Goal: Transaction & Acquisition: Download file/media

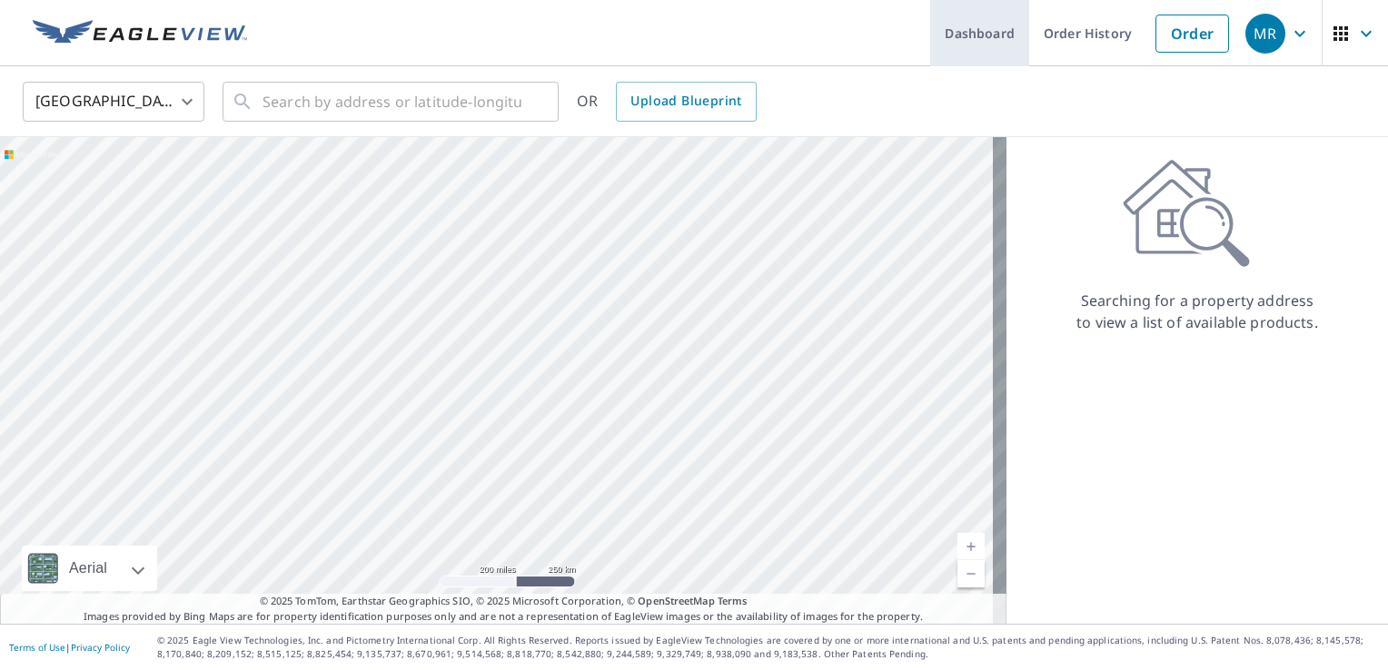
click at [973, 27] on link "Dashboard" at bounding box center [979, 33] width 99 height 66
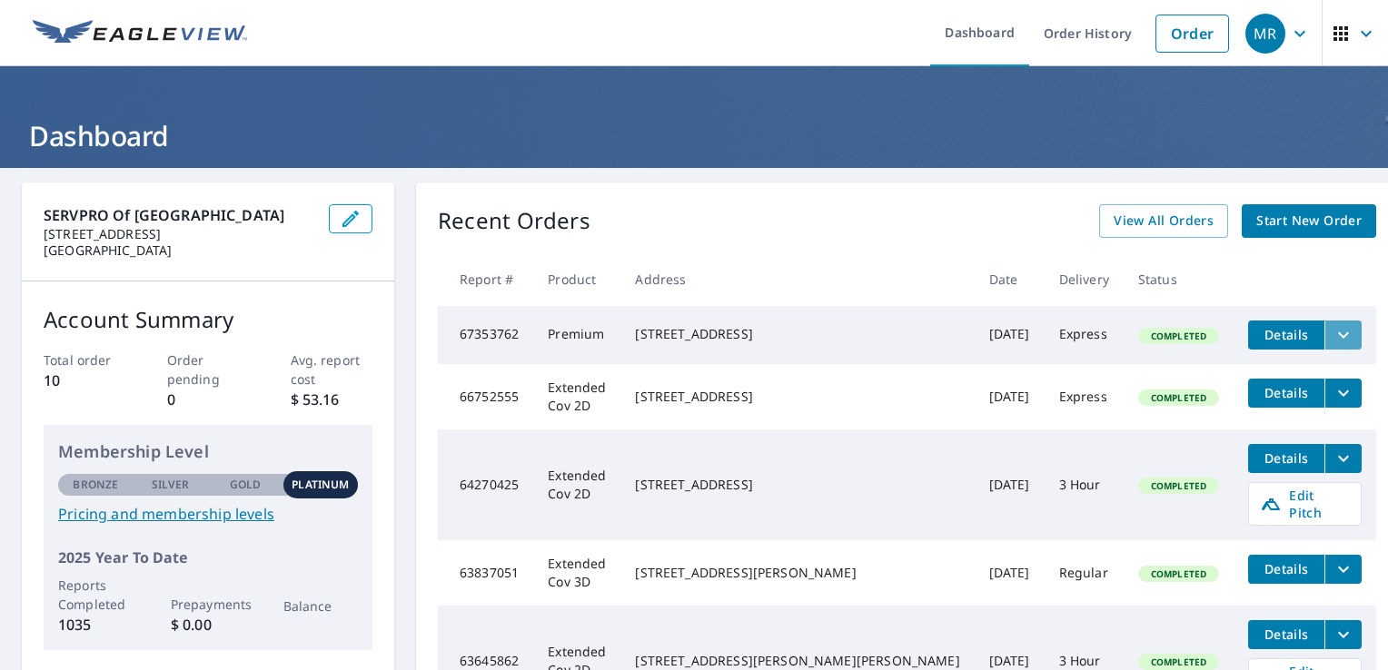
click at [1332, 334] on icon "filesDropdownBtn-67353762" at bounding box center [1343, 335] width 22 height 22
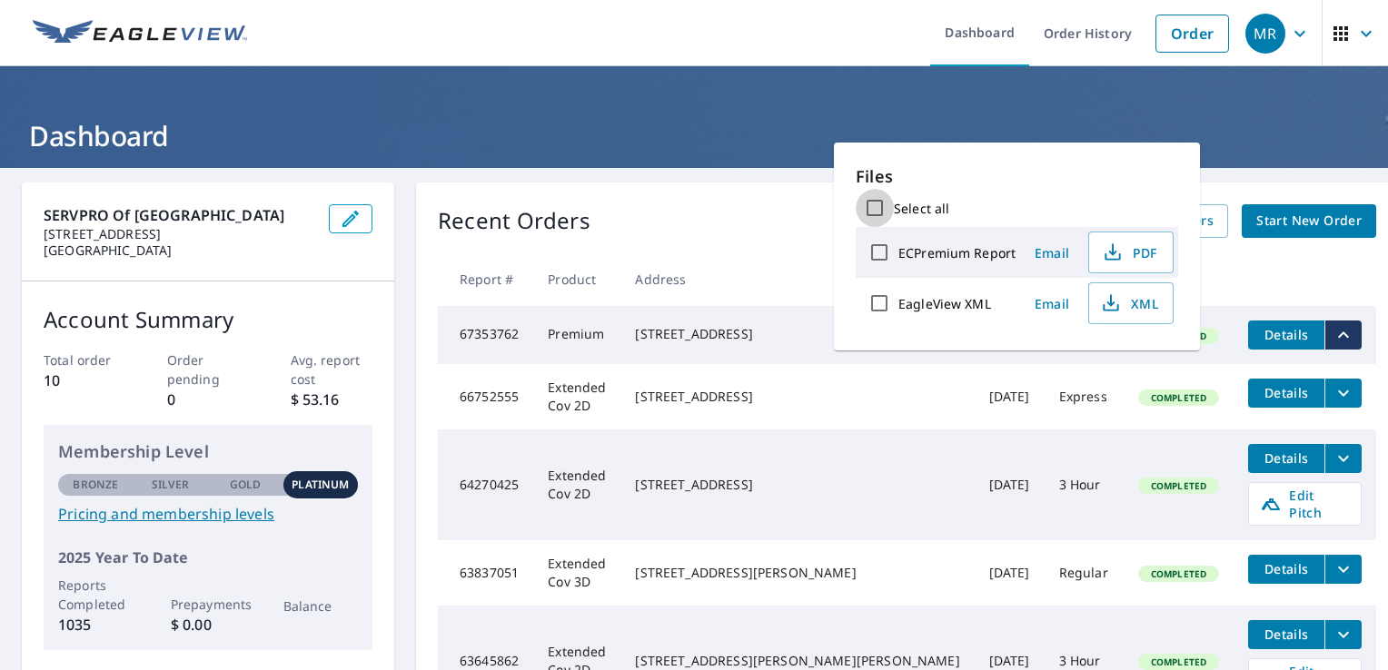
click at [873, 200] on input "Select all" at bounding box center [875, 208] width 38 height 38
checkbox input "true"
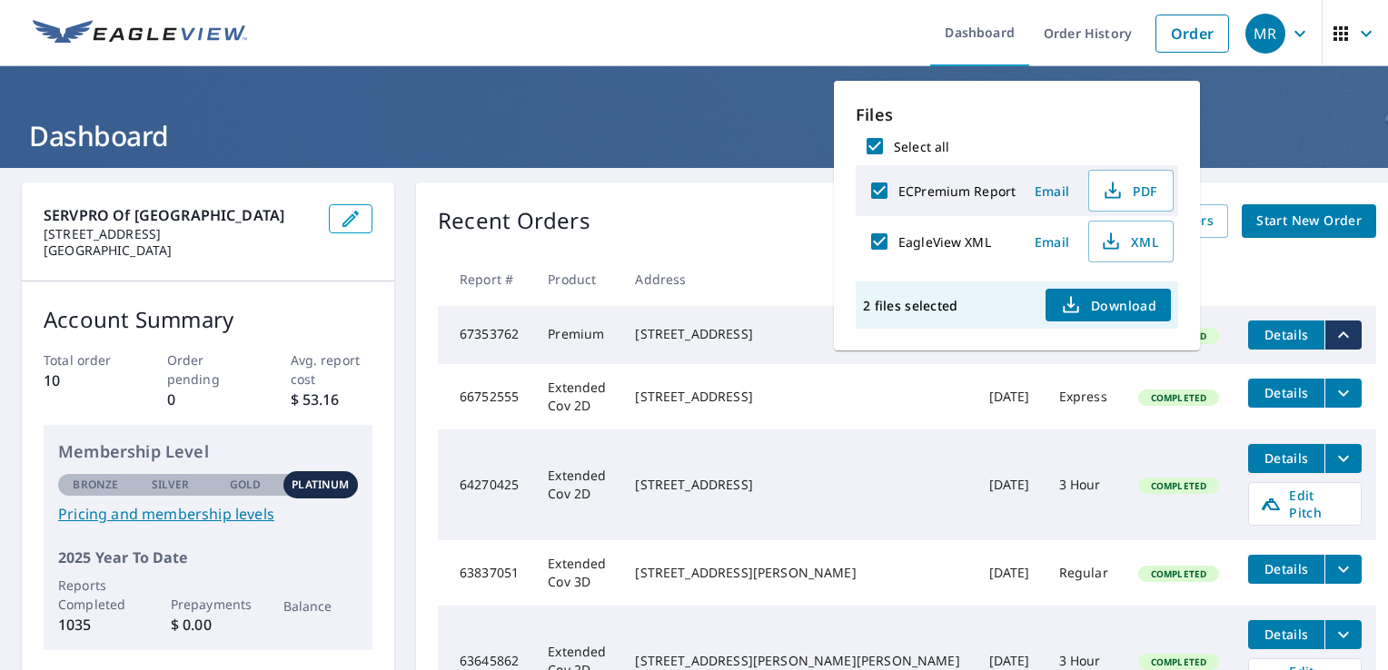
click at [1131, 285] on div "2 files selected Download" at bounding box center [1017, 305] width 322 height 47
click at [1134, 303] on span "Download" at bounding box center [1108, 305] width 96 height 22
